Goal: Communication & Community: Answer question/provide support

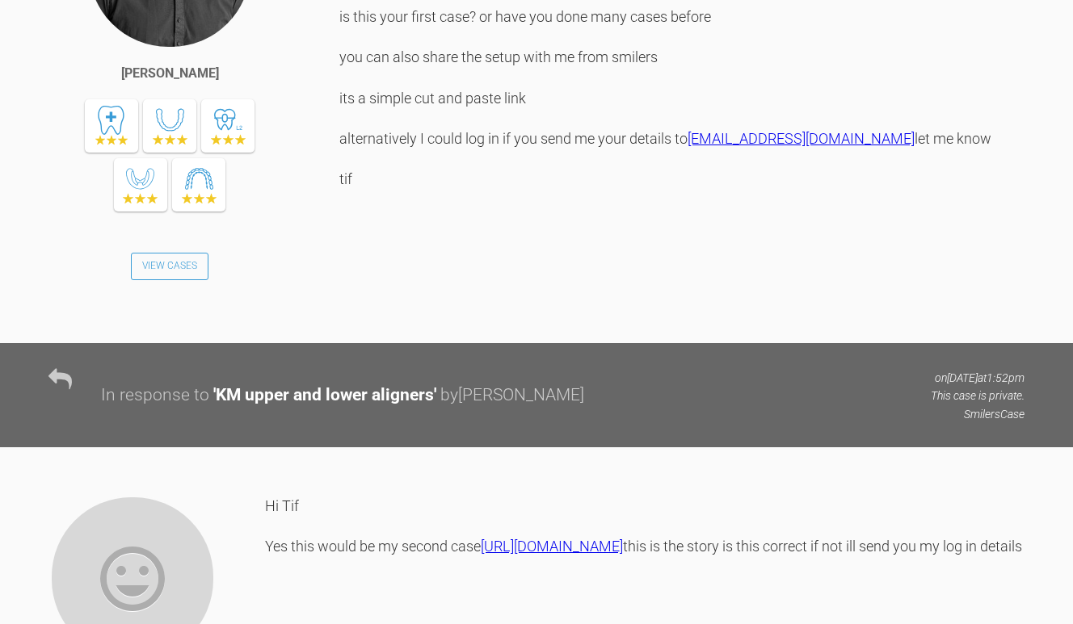
scroll to position [3700, 0]
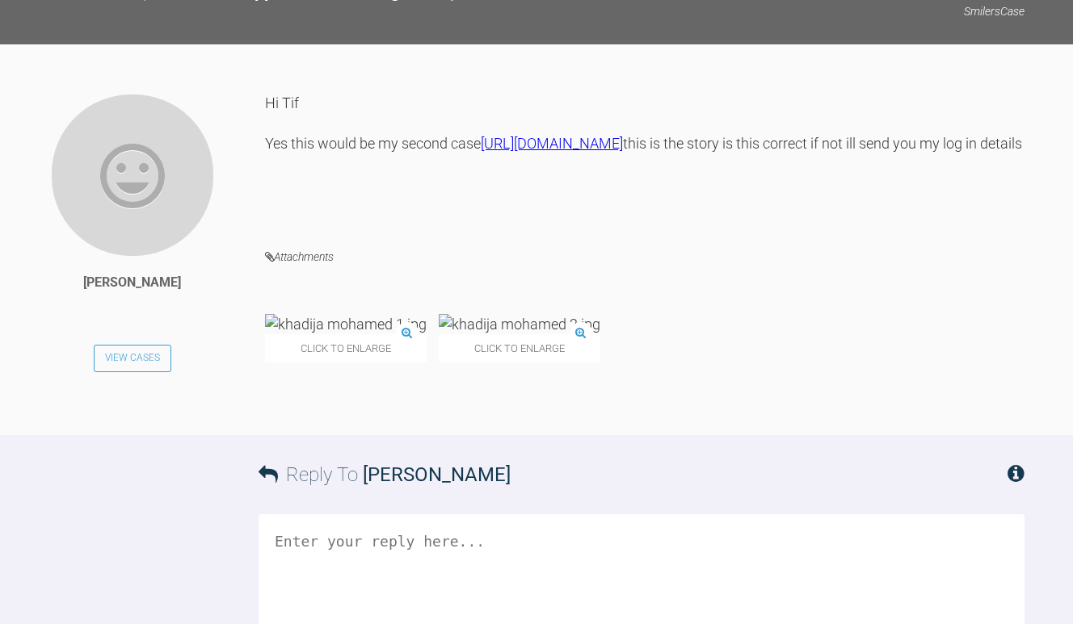
click at [498, 152] on link "[URL][DOMAIN_NAME]" at bounding box center [552, 143] width 142 height 17
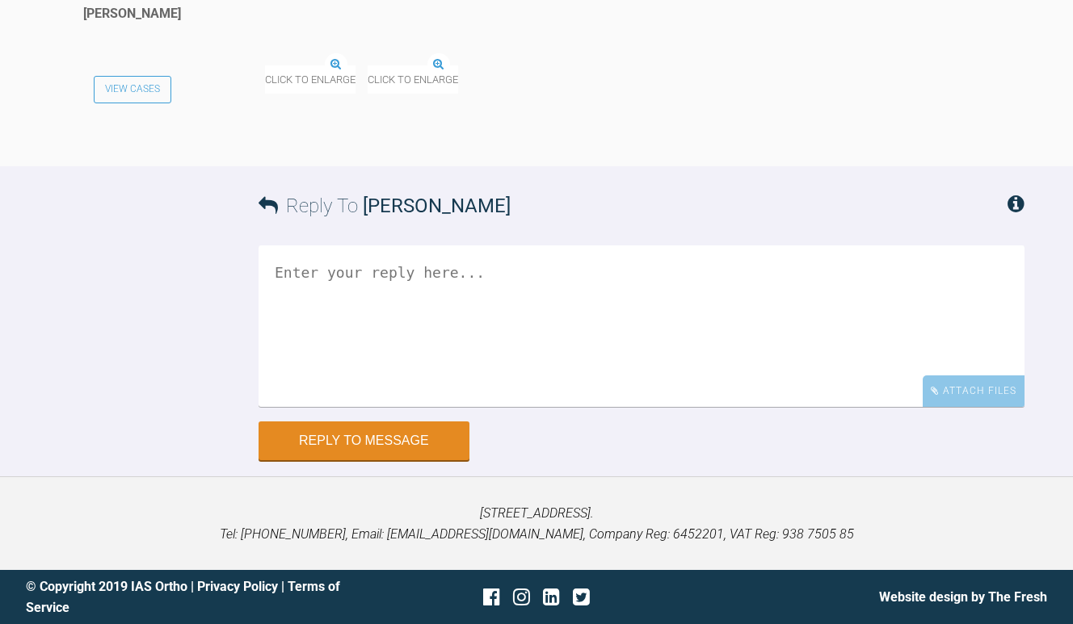
scroll to position [3990, 0]
click at [431, 407] on textarea at bounding box center [641, 327] width 766 height 162
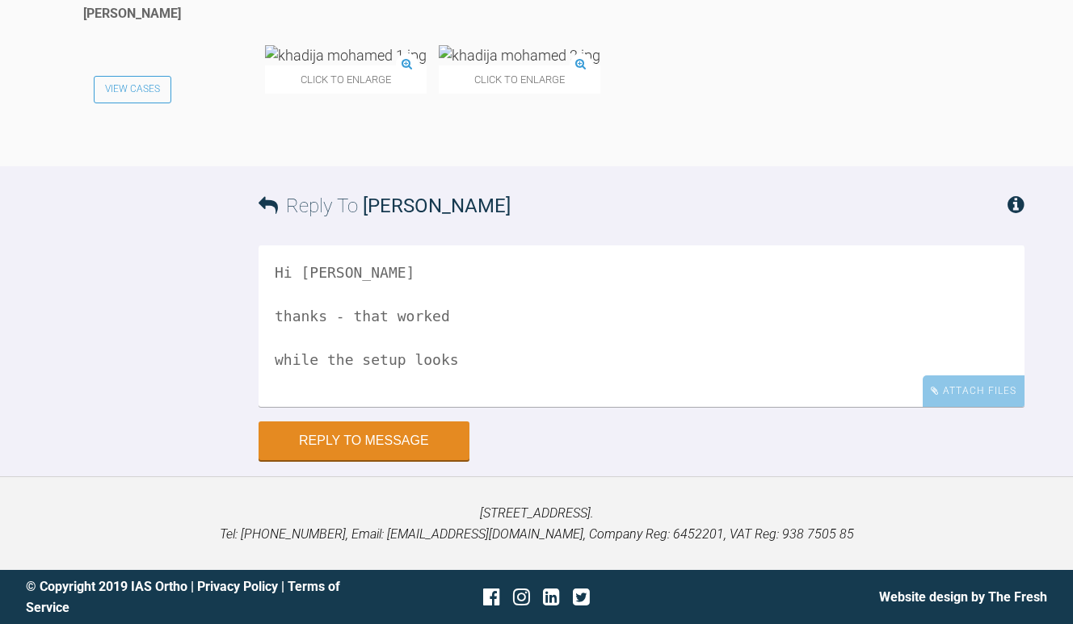
scroll to position [4108, 0]
click at [475, 407] on textarea "Hi Maaria thanks - that worked while the setup looks" at bounding box center [641, 327] width 766 height 162
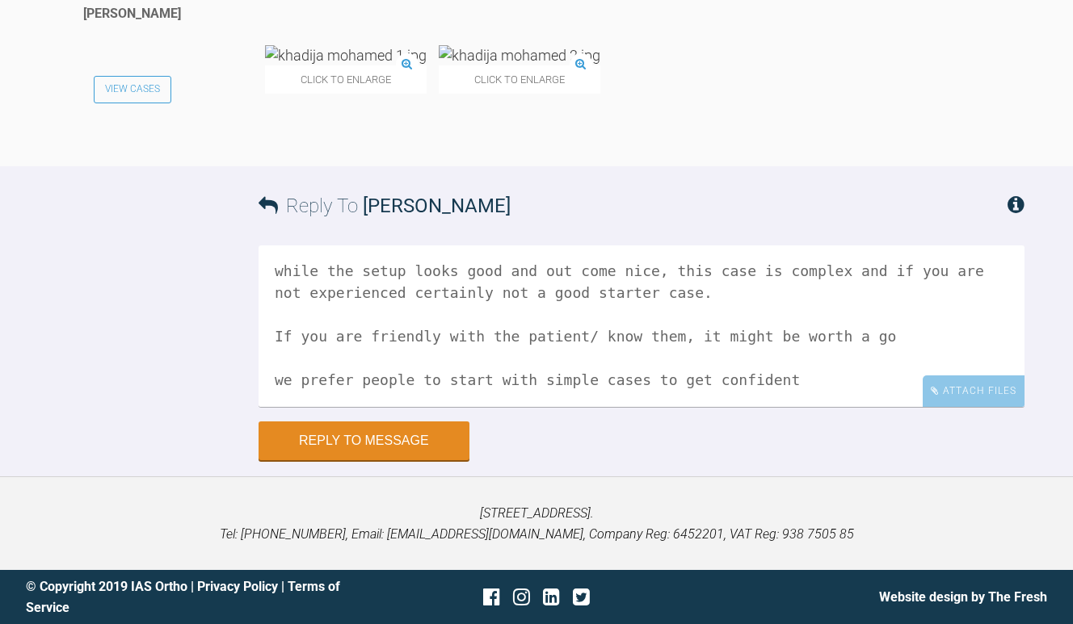
scroll to position [0, 0]
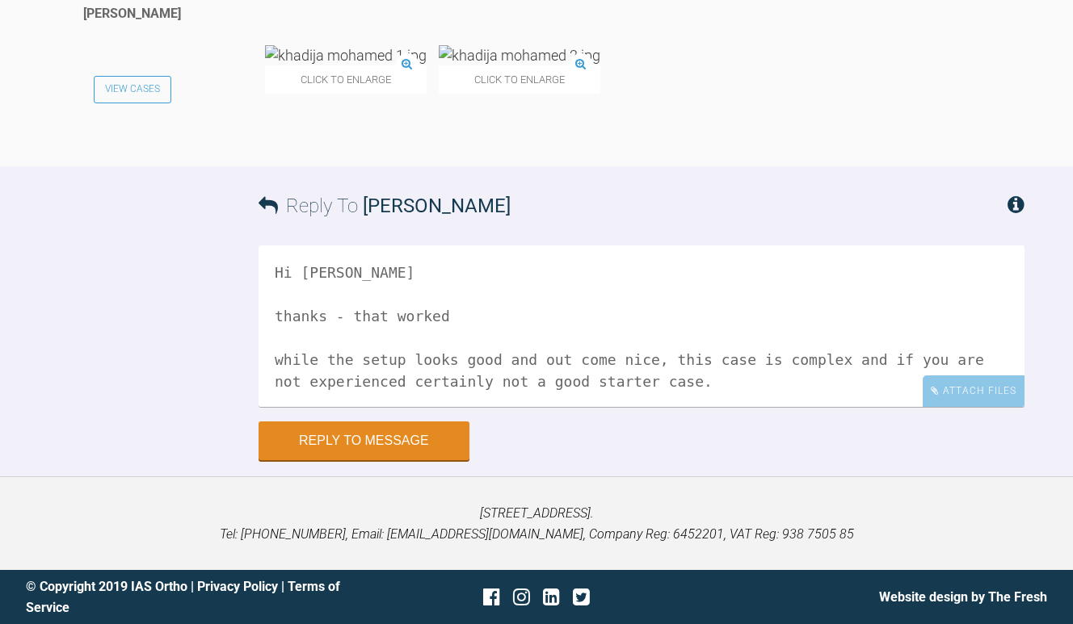
click at [494, 407] on textarea "Hi Maaria thanks - that worked while the setup looks good and out come nice, th…" at bounding box center [641, 327] width 766 height 162
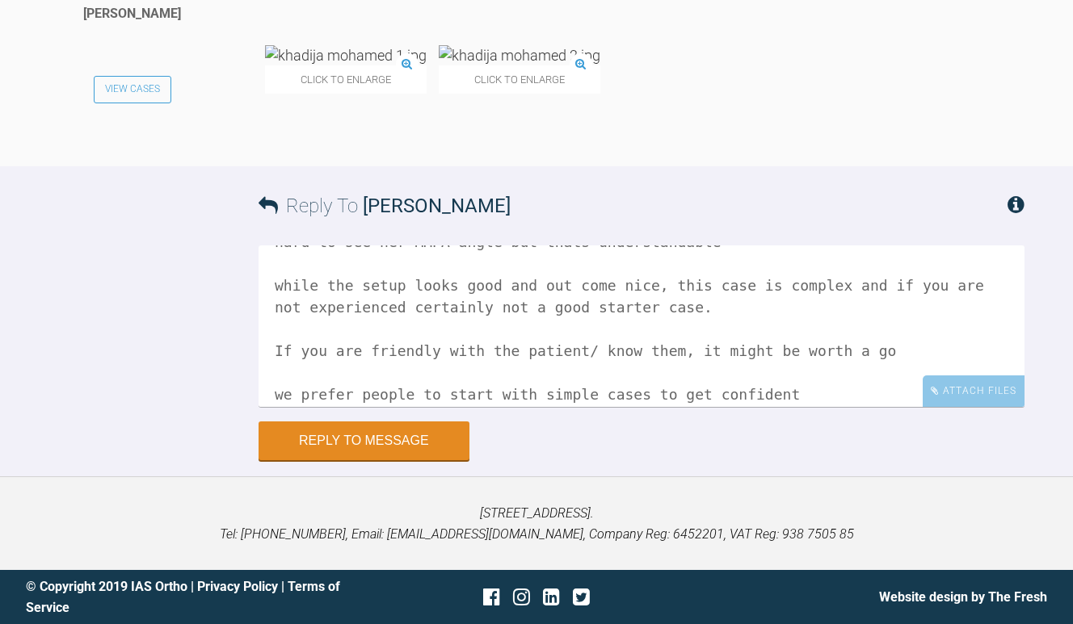
scroll to position [154, 0]
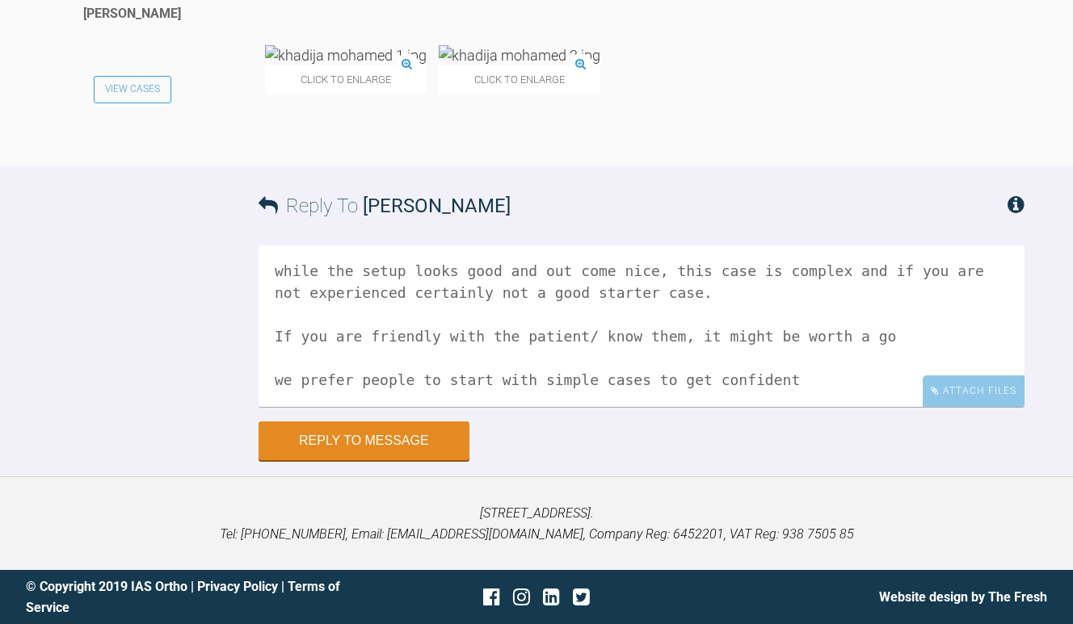
click at [821, 407] on textarea "Hi Maaria thanks - that worked hard to see her MMPA angle but thats understanda…" at bounding box center [641, 327] width 766 height 162
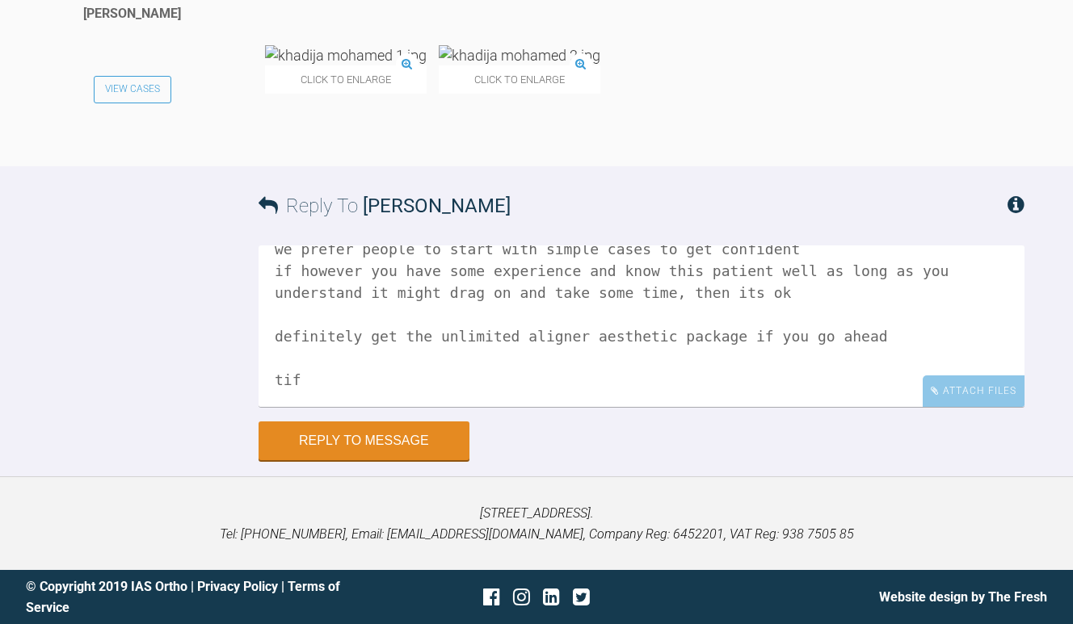
scroll to position [288, 0]
type textarea "Hi Maaria thanks - that worked hard to see her MMPA angle but thats understanda…"
click at [352, 462] on button "Reply to Message" at bounding box center [363, 442] width 211 height 39
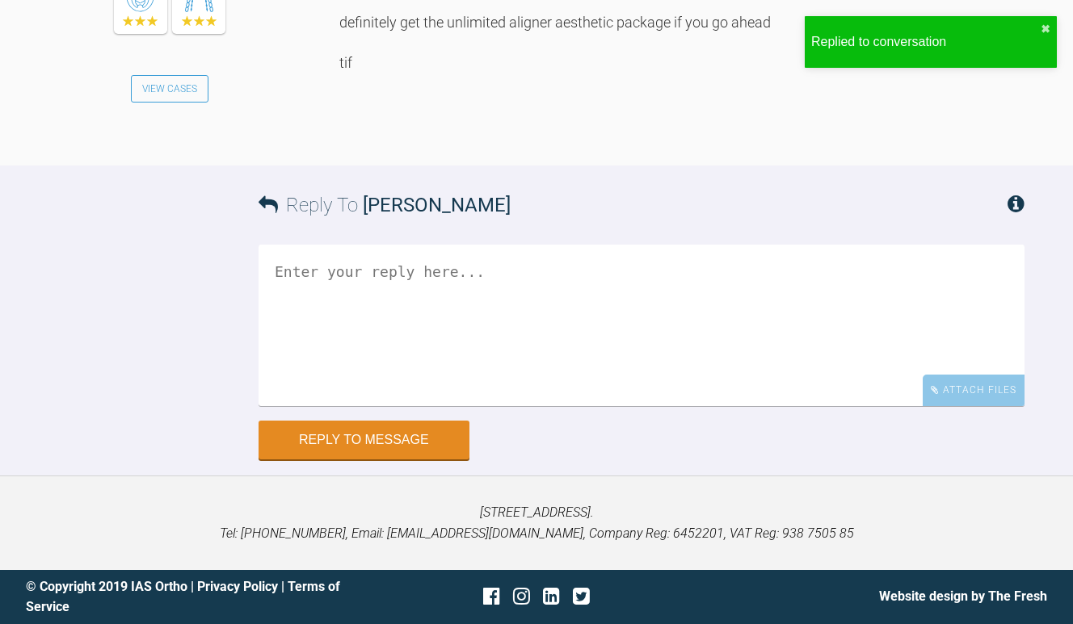
scroll to position [4730, 0]
